Goal: Information Seeking & Learning: Learn about a topic

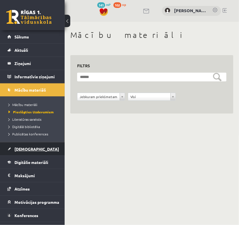
click at [22, 147] on span "[DEMOGRAPHIC_DATA]" at bounding box center [36, 149] width 44 height 5
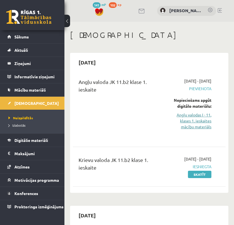
click at [185, 122] on link "Angļu valodas I - 11. klases 1. ieskaites mācību materiāls" at bounding box center [192, 121] width 39 height 18
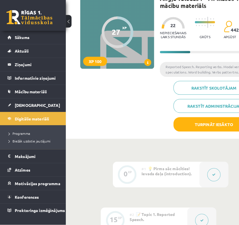
scroll to position [57, 0]
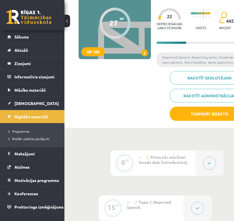
click at [187, 164] on div "#1 💡 Pirms sāc mācīties! Ievada daļa (introduction)." at bounding box center [167, 163] width 57 height 25
click at [209, 164] on icon at bounding box center [209, 163] width 3 height 3
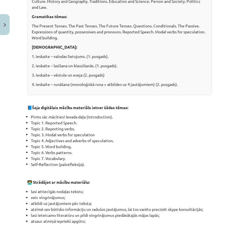
scroll to position [198, 0]
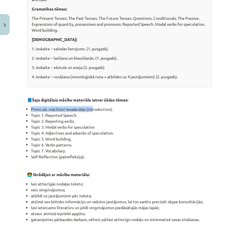
drag, startPoint x: 27, startPoint y: 115, endPoint x: 93, endPoint y: 114, distance: 65.9
click at [93, 112] on li "Pirms sāc mācīties! Ievada daļa (introduction)." at bounding box center [121, 109] width 181 height 6
drag, startPoint x: 93, startPoint y: 114, endPoint x: 91, endPoint y: 120, distance: 6.0
click at [91, 118] on li "Topic 1. Reported Speech." at bounding box center [121, 115] width 181 height 6
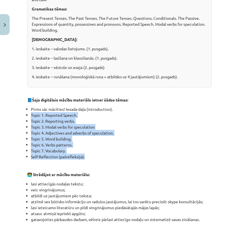
drag, startPoint x: 25, startPoint y: 120, endPoint x: 113, endPoint y: 163, distance: 97.7
click at [113, 163] on div "0 XP Saņemsi Viegls 442 pilda Apraksts Uzdevums Palīdzība 👋 Esi sveicināts prie…" at bounding box center [119, 141] width 191 height 585
copy ul "Topic 1. Reported Speech. Topic 2. Reporting verbs. Topic 3. Modal verbs for sp…"
click at [131, 142] on li "Topic 5. Word building." at bounding box center [121, 139] width 181 height 6
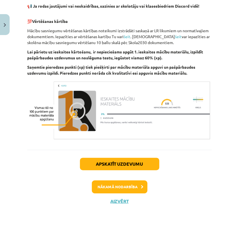
scroll to position [426, 0]
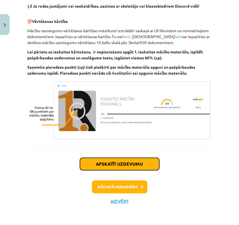
click at [141, 163] on button "Apskatīt uzdevumu" at bounding box center [119, 164] width 79 height 12
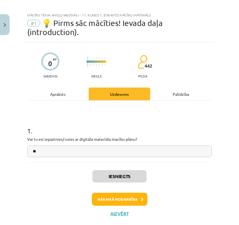
scroll to position [0, 0]
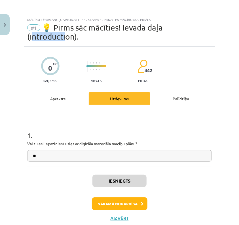
drag, startPoint x: 31, startPoint y: 37, endPoint x: 67, endPoint y: 39, distance: 36.0
click at [67, 39] on span "💡 Pirms sāc mācīties! Ievada daļa (introduction)." at bounding box center [94, 32] width 135 height 18
drag, startPoint x: 67, startPoint y: 39, endPoint x: 134, endPoint y: 32, distance: 67.2
click at [134, 32] on span "💡 Pirms sāc mācīties! Ievada daļa (introduction)." at bounding box center [94, 32] width 135 height 18
drag, startPoint x: 29, startPoint y: 37, endPoint x: 73, endPoint y: 39, distance: 44.5
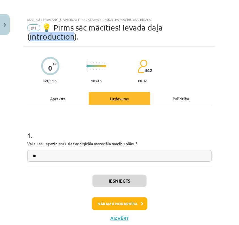
click at [73, 39] on span "💡 Pirms sāc mācīties! Ievada daļa (introduction)." at bounding box center [94, 32] width 135 height 18
copy span "ntroduction)"
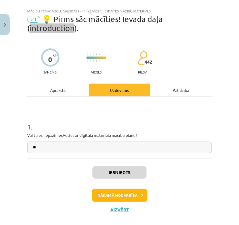
scroll to position [16, 0]
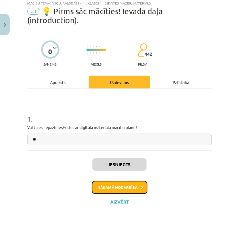
click at [126, 187] on button "Nākamā nodarbība" at bounding box center [119, 187] width 55 height 13
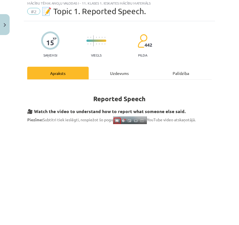
scroll to position [14, 0]
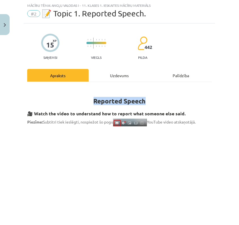
drag, startPoint x: 88, startPoint y: 100, endPoint x: 155, endPoint y: 102, distance: 66.5
click at [155, 102] on h1 "Reported Speech" at bounding box center [119, 96] width 184 height 18
drag, startPoint x: 164, startPoint y: 104, endPoint x: 149, endPoint y: 103, distance: 15.0
click at [164, 104] on h1 "Reported Speech" at bounding box center [119, 96] width 184 height 18
click at [145, 102] on h1 "Reported Speech" at bounding box center [119, 96] width 184 height 18
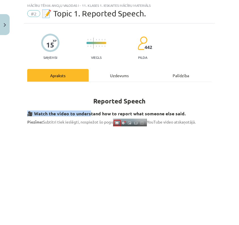
drag, startPoint x: 147, startPoint y: 102, endPoint x: 89, endPoint y: 106, distance: 58.2
drag, startPoint x: 89, startPoint y: 106, endPoint x: 134, endPoint y: 102, distance: 45.1
click at [134, 102] on strong "Reported Speech" at bounding box center [119, 101] width 52 height 8
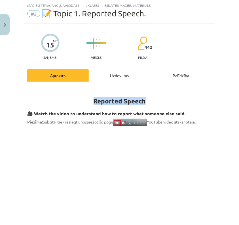
drag, startPoint x: 134, startPoint y: 102, endPoint x: 90, endPoint y: 100, distance: 44.5
click at [90, 100] on h1 "Reported Speech" at bounding box center [119, 96] width 184 height 18
drag, startPoint x: 90, startPoint y: 100, endPoint x: 121, endPoint y: 108, distance: 31.7
click at [169, 96] on h1 "Reported Speech" at bounding box center [119, 96] width 184 height 18
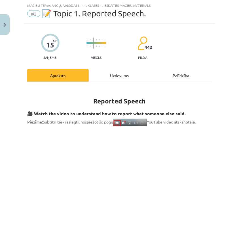
scroll to position [71, 0]
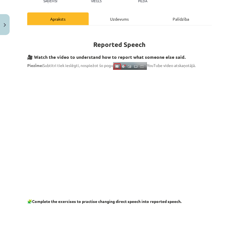
click at [120, 67] on img at bounding box center [130, 66] width 34 height 8
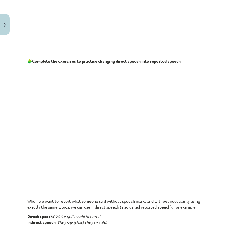
scroll to position [212, 0]
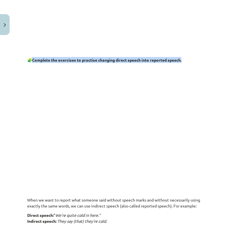
drag, startPoint x: 33, startPoint y: 59, endPoint x: 188, endPoint y: 61, distance: 155.7
click at [188, 61] on p "🧩 Complete the exercises to practise changing direct speech into reported speec…" at bounding box center [119, 60] width 184 height 6
copy p "🧩 Complete the exercises to practise changing direct speech into reported speec…"
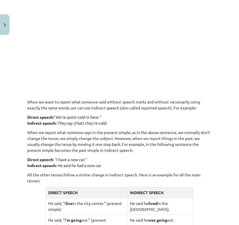
scroll to position [297, 0]
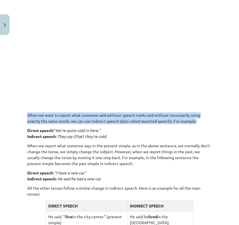
drag, startPoint x: 26, startPoint y: 115, endPoint x: 208, endPoint y: 119, distance: 182.1
click at [208, 119] on div "15 XP Saņemsi Viegls 442 pilda Apraksts Uzdevums Palīdzība Reported Speech 🎥 Wa…" at bounding box center [119, 132] width 191 height 785
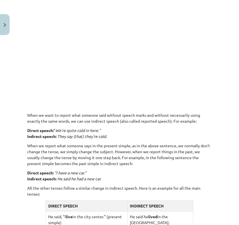
click at [156, 135] on p "Direct speech: “ We’re quite cold in here.” Indirect speech: They say (that) th…" at bounding box center [119, 134] width 184 height 12
drag, startPoint x: 57, startPoint y: 130, endPoint x: 107, endPoint y: 130, distance: 50.4
click at [107, 130] on p "Direct speech: “ We’re quite cold in here.” Indirect speech: They say (that) th…" at bounding box center [119, 134] width 184 height 12
drag, startPoint x: 107, startPoint y: 130, endPoint x: 82, endPoint y: 138, distance: 26.6
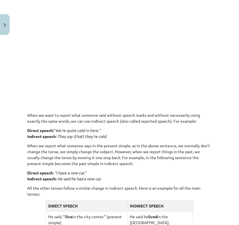
click at [144, 142] on div "Reported Speech 🎥 Watch the video to understand how to report what someone else…" at bounding box center [119, 118] width 184 height 628
drag, startPoint x: 58, startPoint y: 135, endPoint x: 105, endPoint y: 136, distance: 47.0
click at [105, 136] on em "They say (that) they’re cold." at bounding box center [82, 136] width 50 height 5
drag, startPoint x: 105, startPoint y: 136, endPoint x: 83, endPoint y: 142, distance: 23.0
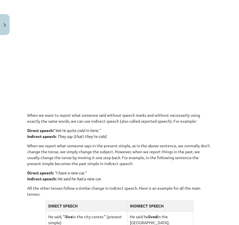
click at [205, 136] on p "Direct speech: “ We’re quite cold in here.” Indirect speech: They say (that) th…" at bounding box center [119, 134] width 184 height 12
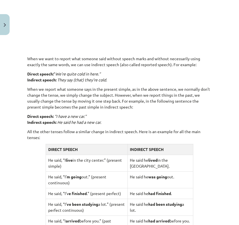
scroll to position [382, 0]
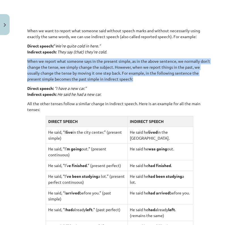
drag, startPoint x: 27, startPoint y: 62, endPoint x: 207, endPoint y: 77, distance: 180.1
click at [207, 77] on p "When we report what someone says in the present simple, as in the above sentenc…" at bounding box center [119, 70] width 184 height 24
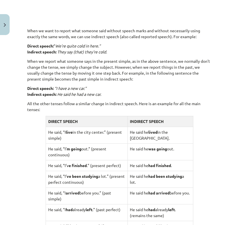
click at [198, 89] on p "Direct speech: “I have a new car.” Indirect speech: He said he had a new car." at bounding box center [119, 91] width 184 height 12
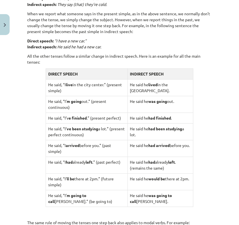
scroll to position [439, 0]
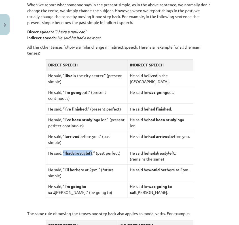
drag, startPoint x: 63, startPoint y: 151, endPoint x: 95, endPoint y: 153, distance: 31.2
click at [95, 153] on td "He said, “I had already left .” (past perfect)" at bounding box center [87, 156] width 82 height 17
copy td "“I had already left"
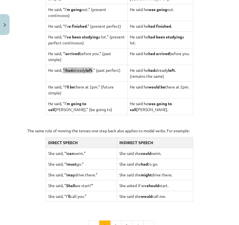
scroll to position [524, 0]
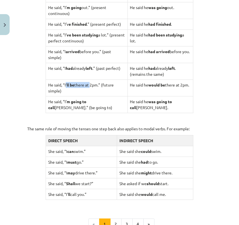
drag, startPoint x: 65, startPoint y: 83, endPoint x: 90, endPoint y: 83, distance: 25.2
click at [90, 83] on td "He said, “I’ ll be there at 2pm.” (future simple)" at bounding box center [87, 88] width 82 height 17
drag, startPoint x: 90, startPoint y: 83, endPoint x: 70, endPoint y: 87, distance: 19.8
click at [70, 87] on td "He said, “I’ ll be there at 2pm.” (future simple)" at bounding box center [87, 88] width 82 height 17
drag, startPoint x: 64, startPoint y: 82, endPoint x: 99, endPoint y: 83, distance: 35.1
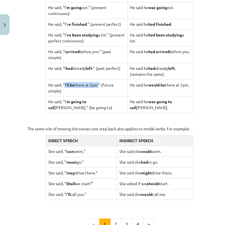
click at [99, 83] on td "He said, “I’ ll be there at 2pm.” (future simple)" at bounding box center [87, 88] width 82 height 17
copy td "I’ ll be there at 2pm"
drag, startPoint x: 72, startPoint y: 100, endPoint x: 104, endPoint y: 102, distance: 31.2
click at [104, 102] on td "He said, “I’ m going to call [PERSON_NAME].” (be going to)" at bounding box center [87, 104] width 82 height 17
copy td "“I’ m going to call [PERSON_NAME]."
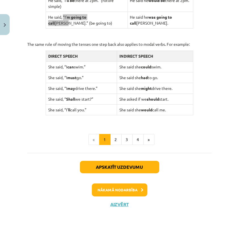
scroll to position [609, 0]
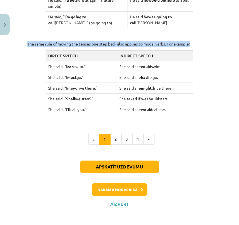
drag, startPoint x: 26, startPoint y: 42, endPoint x: 191, endPoint y: 44, distance: 165.0
copy p "The same rule of moving the tenses one step back also applies to modal verbs. F…"
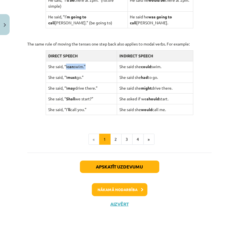
drag, startPoint x: 66, startPoint y: 66, endPoint x: 85, endPoint y: 65, distance: 19.8
click at [85, 65] on td "She said, “I can swim.”" at bounding box center [81, 66] width 71 height 11
drag, startPoint x: 47, startPoint y: 66, endPoint x: 165, endPoint y: 67, distance: 117.5
click at [165, 67] on tr "She said, “I can swim.” She said she could swim." at bounding box center [119, 66] width 147 height 11
copy tr "She said, “I can swim.” She said she could swim."
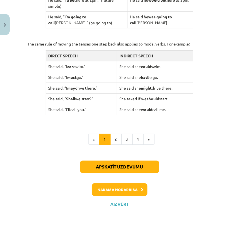
click at [73, 78] on td "She said, “I must go.”" at bounding box center [81, 77] width 71 height 11
click at [80, 78] on td "She said, “I must go.”" at bounding box center [81, 77] width 71 height 11
click at [88, 77] on td "She said, “I must go.”" at bounding box center [81, 77] width 71 height 11
drag, startPoint x: 47, startPoint y: 76, endPoint x: 164, endPoint y: 77, distance: 116.6
click at [164, 77] on tr "She said, “I must go.” She said she had to go." at bounding box center [119, 77] width 147 height 11
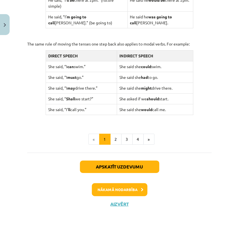
copy tr "She said, “I must go.” She said she had to go."
drag, startPoint x: 47, startPoint y: 88, endPoint x: 177, endPoint y: 89, distance: 130.2
click at [177, 89] on tr "She said, “I may drive there.” She said she might drive there." at bounding box center [119, 88] width 147 height 11
copy tr "She said, “I may drive there.” She said she might drive there."
drag, startPoint x: 46, startPoint y: 97, endPoint x: 172, endPoint y: 100, distance: 126.0
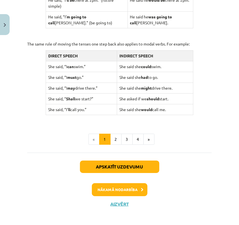
click at [172, 100] on tr "She said, “ Shall we start?” She asked if we should start." at bounding box center [119, 98] width 147 height 11
click at [47, 111] on td "She said, “I’ ll call you.”" at bounding box center [81, 109] width 71 height 11
drag, startPoint x: 47, startPoint y: 108, endPoint x: 170, endPoint y: 105, distance: 122.3
click at [170, 105] on tr "She said, “I’ ll call you.” She said she would call me." at bounding box center [119, 109] width 147 height 11
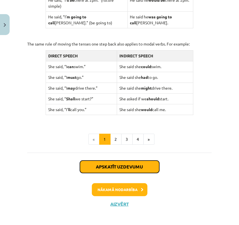
click at [139, 166] on button "Apskatīt uzdevumu" at bounding box center [119, 167] width 79 height 12
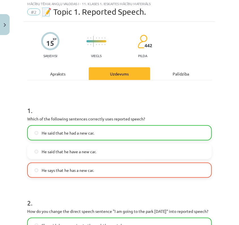
scroll to position [14, 0]
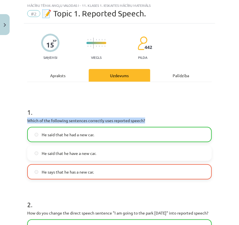
drag, startPoint x: 25, startPoint y: 120, endPoint x: 150, endPoint y: 121, distance: 124.5
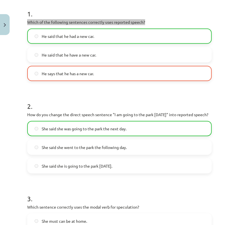
scroll to position [113, 0]
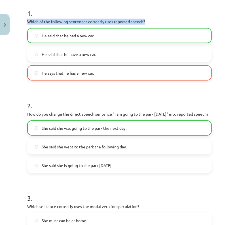
drag, startPoint x: 27, startPoint y: 115, endPoint x: 207, endPoint y: 120, distance: 180.4
click at [207, 120] on div "15 XP Saņemsi Viegls 442 pilda Apraksts Uzdevums Palīdzība 1 . Which of the fol…" at bounding box center [119, 222] width 191 height 596
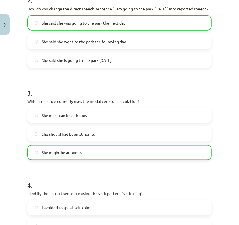
scroll to position [226, 0]
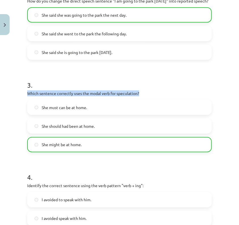
drag, startPoint x: 27, startPoint y: 99, endPoint x: 153, endPoint y: 97, distance: 126.5
click at [153, 97] on div "15 XP Saņemsi Viegls 442 pilda Apraksts Uzdevums Palīdzība 1 . Which of the fol…" at bounding box center [119, 109] width 191 height 596
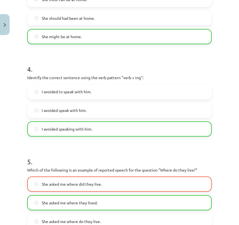
scroll to position [340, 0]
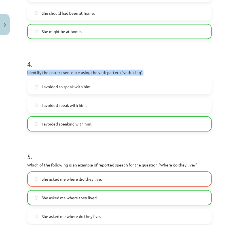
drag, startPoint x: 27, startPoint y: 78, endPoint x: 150, endPoint y: 79, distance: 123.7
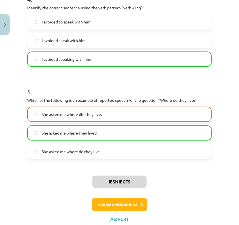
scroll to position [425, 0]
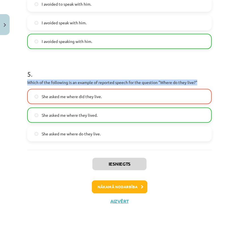
drag, startPoint x: 28, startPoint y: 87, endPoint x: 207, endPoint y: 87, distance: 178.9
click at [207, 85] on p "Which of the following is an example of reported speech for the question "Where…" at bounding box center [119, 83] width 184 height 6
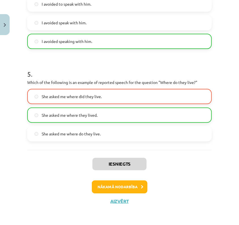
click at [81, 118] on span "She asked me where they lived." at bounding box center [70, 115] width 56 height 6
click at [112, 191] on button "Nākamā nodarbība" at bounding box center [119, 187] width 55 height 13
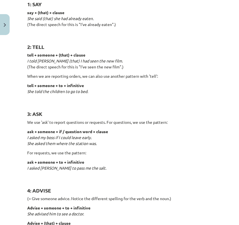
scroll to position [92, 0]
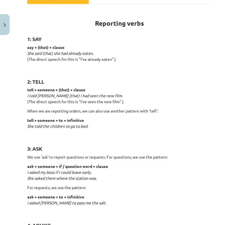
drag, startPoint x: 26, startPoint y: 37, endPoint x: 120, endPoint y: 58, distance: 95.9
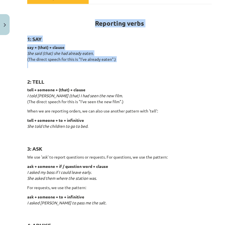
drag, startPoint x: 120, startPoint y: 58, endPoint x: 157, endPoint y: 66, distance: 38.4
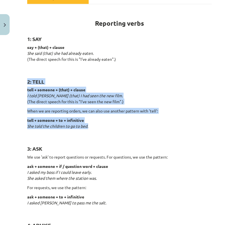
drag, startPoint x: 26, startPoint y: 81, endPoint x: 164, endPoint y: 125, distance: 145.2
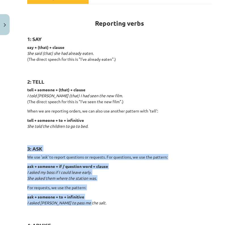
drag, startPoint x: 27, startPoint y: 150, endPoint x: 165, endPoint y: 203, distance: 147.5
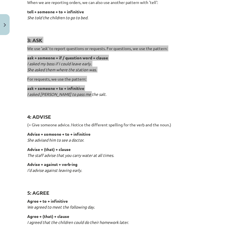
scroll to position [205, 0]
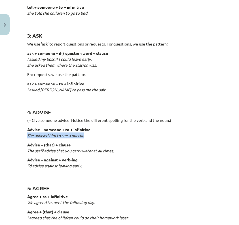
drag, startPoint x: 27, startPoint y: 136, endPoint x: 96, endPoint y: 138, distance: 69.1
click at [96, 138] on p "Advise + someone + to + infinitive She advised him to see a doctor." at bounding box center [119, 133] width 184 height 12
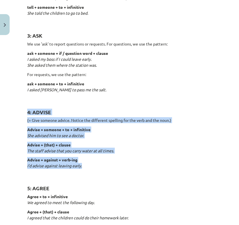
drag, startPoint x: 26, startPoint y: 110, endPoint x: 171, endPoint y: 164, distance: 154.5
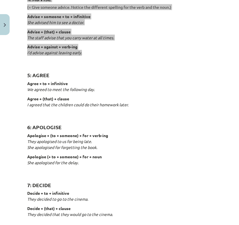
scroll to position [347, 0]
